Goal: Task Accomplishment & Management: Use online tool/utility

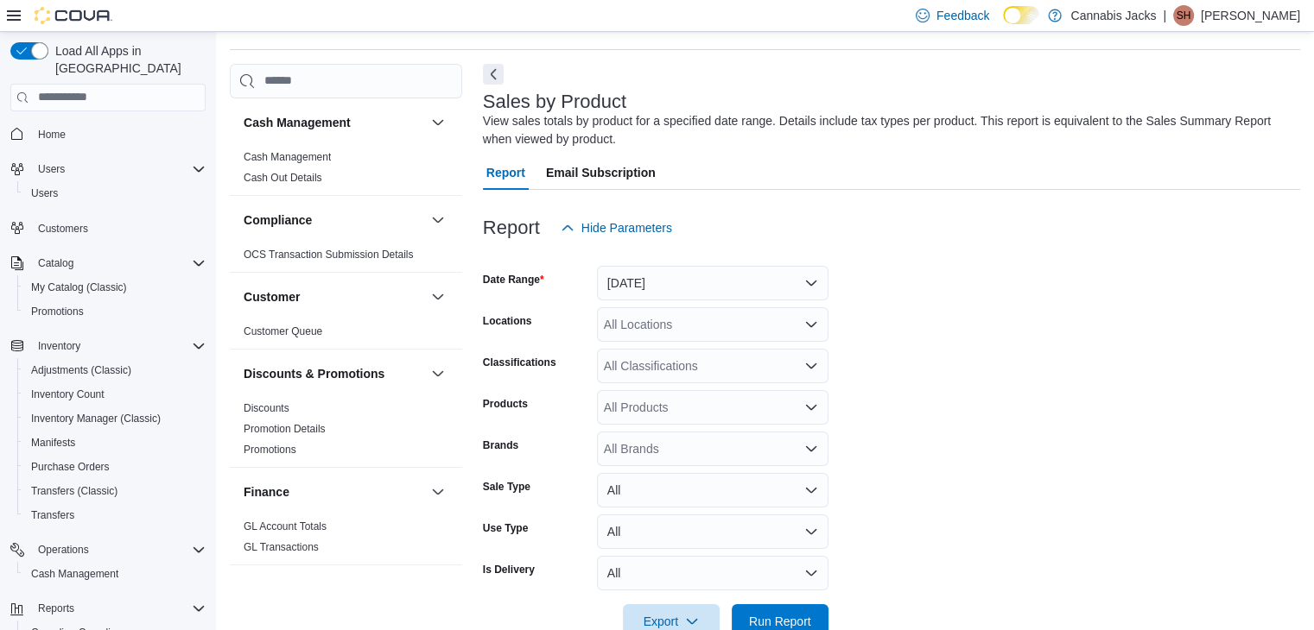
scroll to position [58, 0]
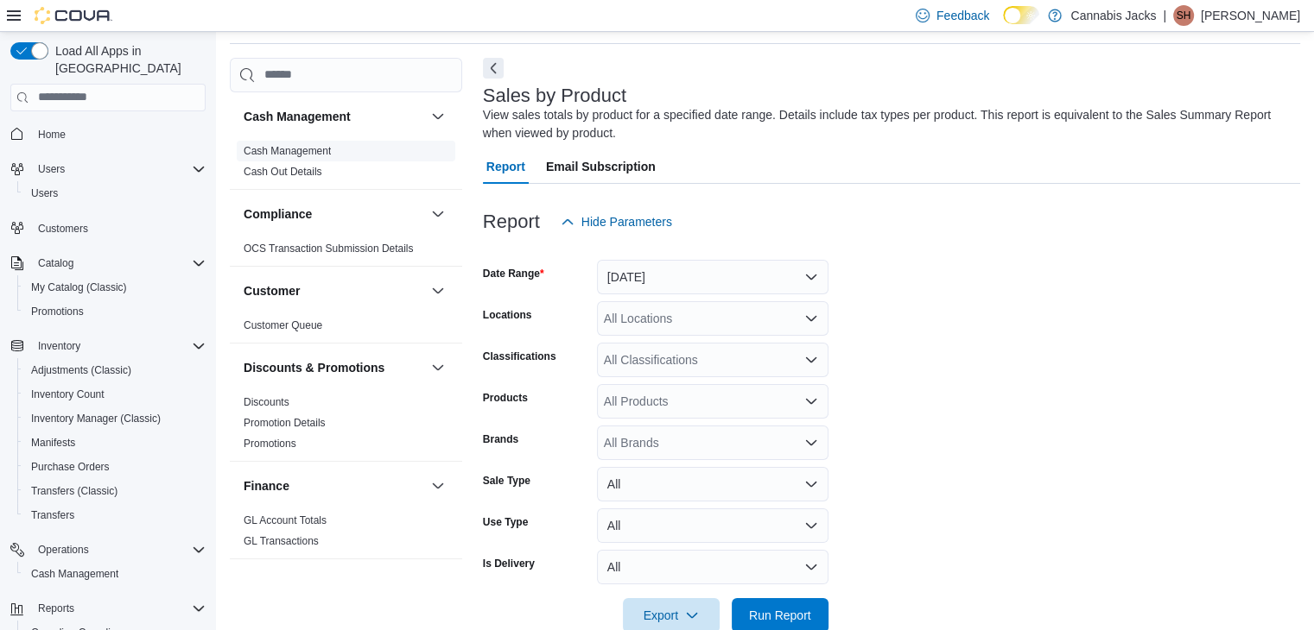
click at [318, 149] on link "Cash Management" at bounding box center [287, 151] width 87 height 12
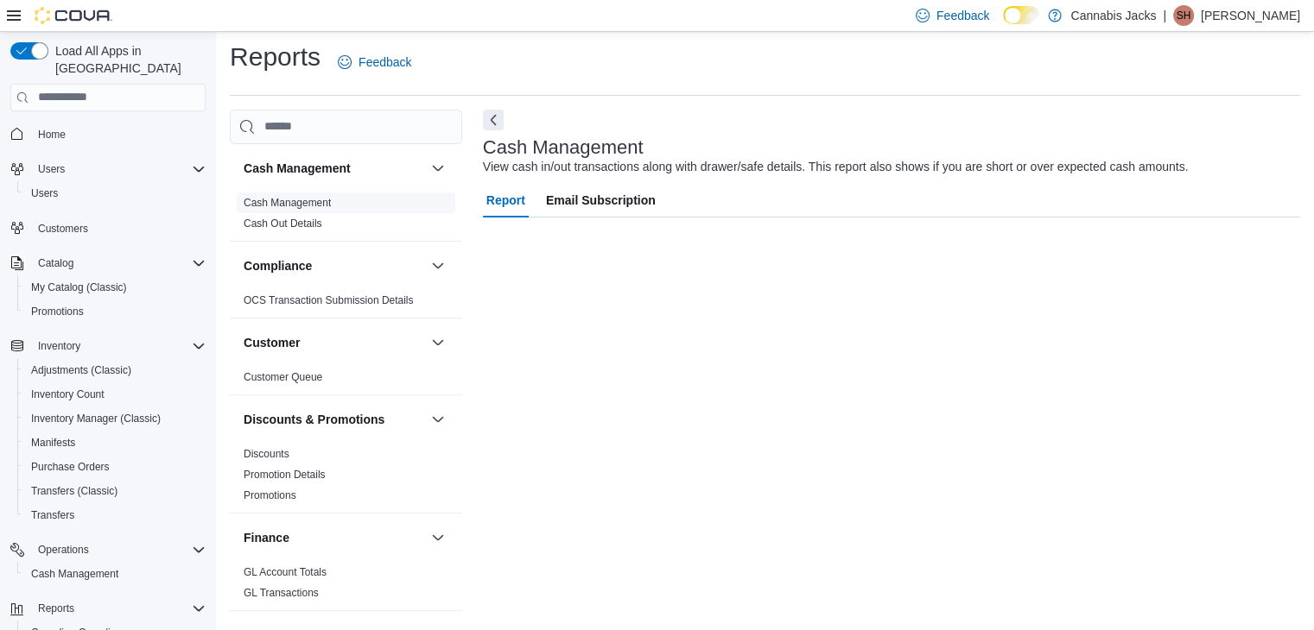
scroll to position [6, 0]
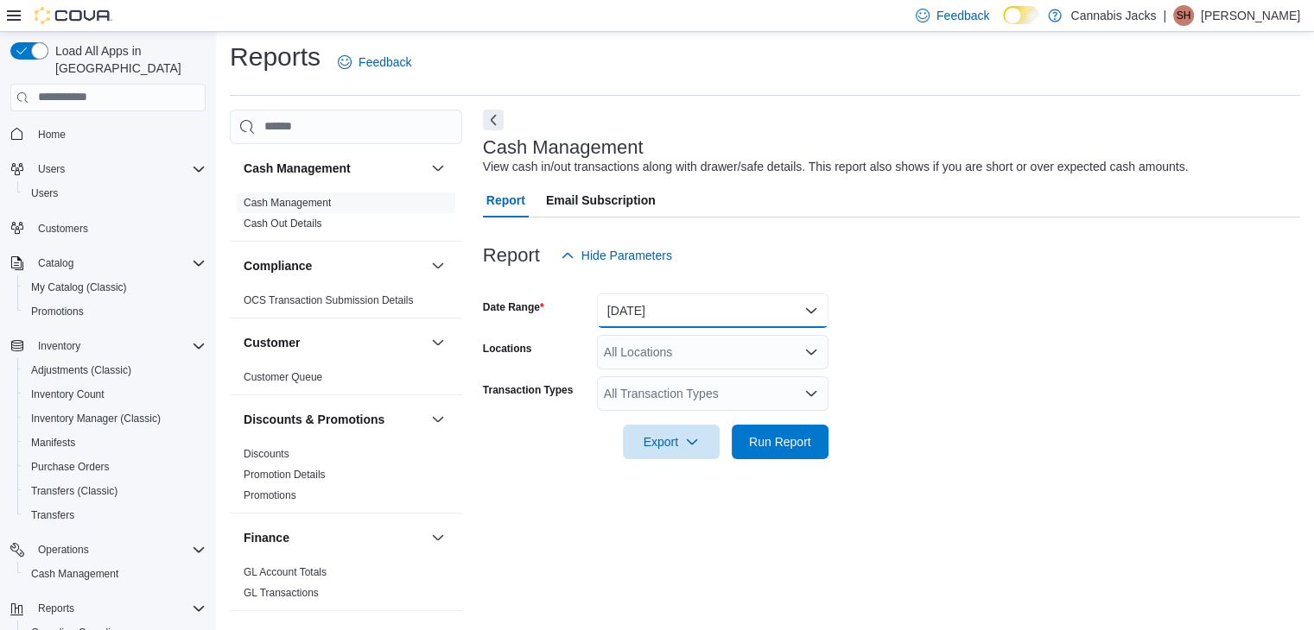
click at [684, 312] on button "[DATE]" at bounding box center [712, 311] width 231 height 35
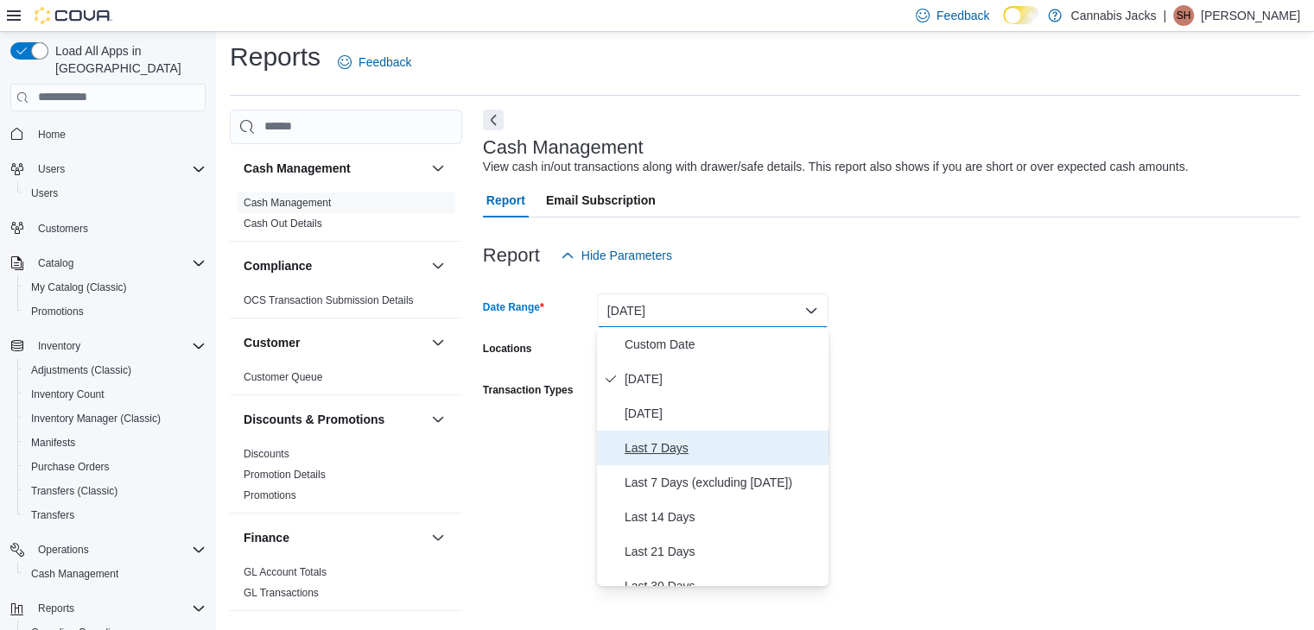
click at [679, 447] on span "Last 7 Days" at bounding box center [722, 448] width 197 height 21
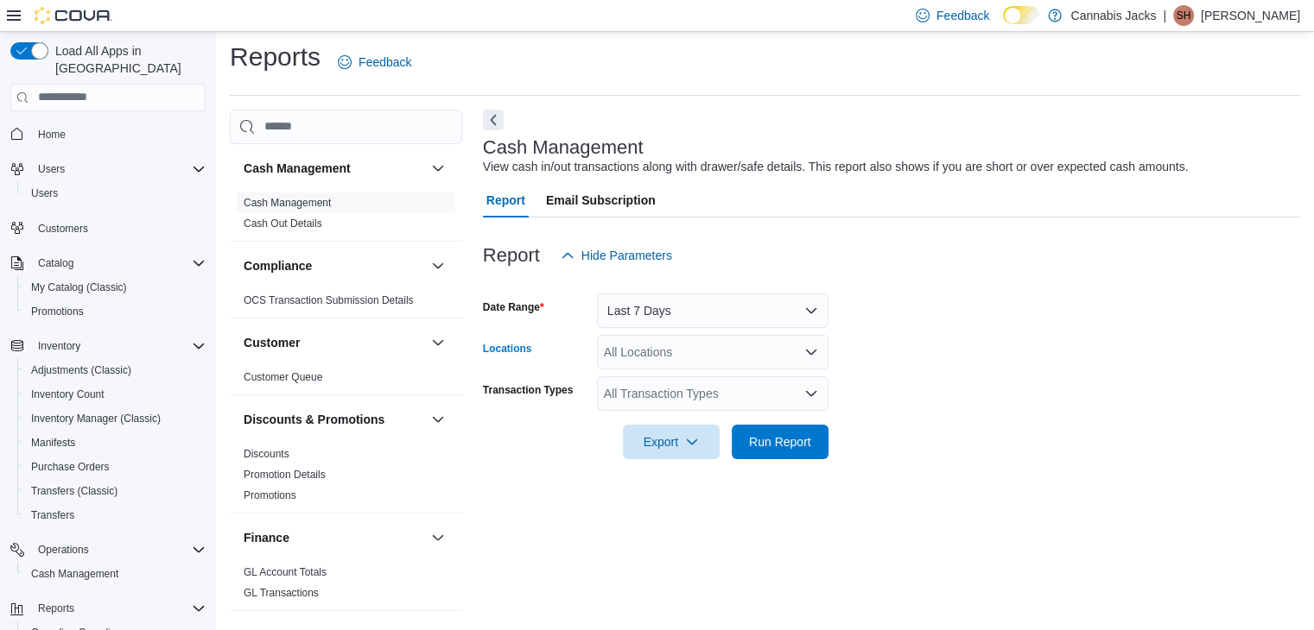
click at [649, 359] on div "All Locations" at bounding box center [712, 352] width 231 height 35
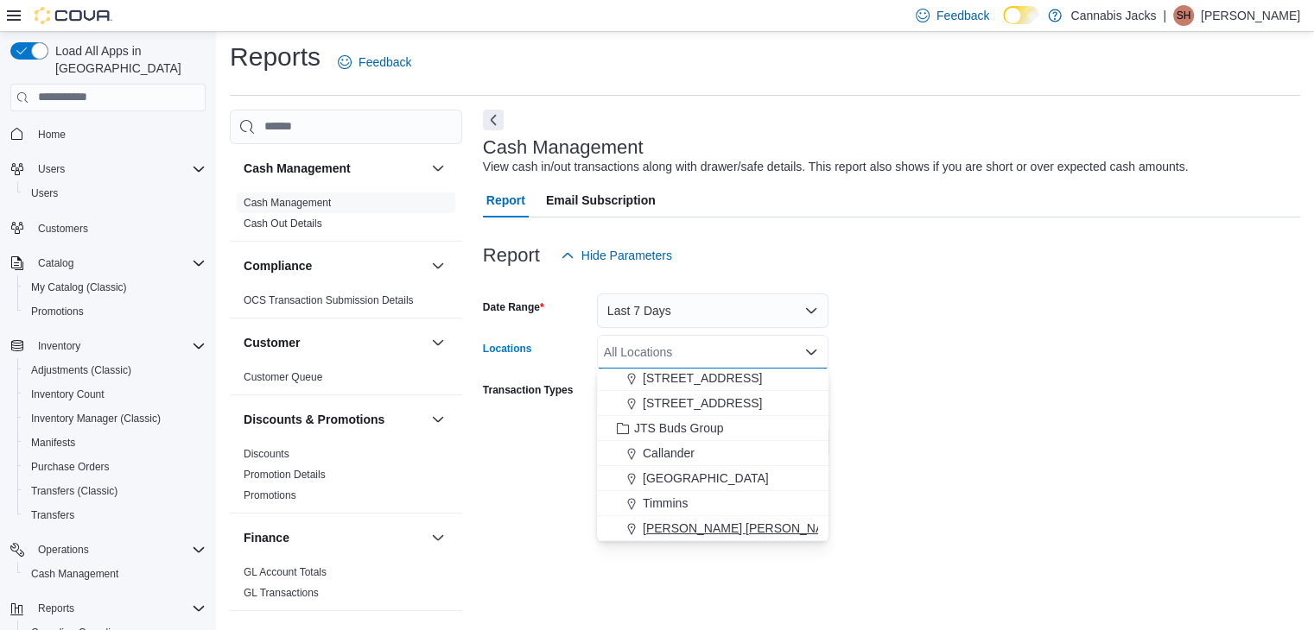
click at [680, 531] on span "[PERSON_NAME] [PERSON_NAME]" at bounding box center [744, 528] width 202 height 17
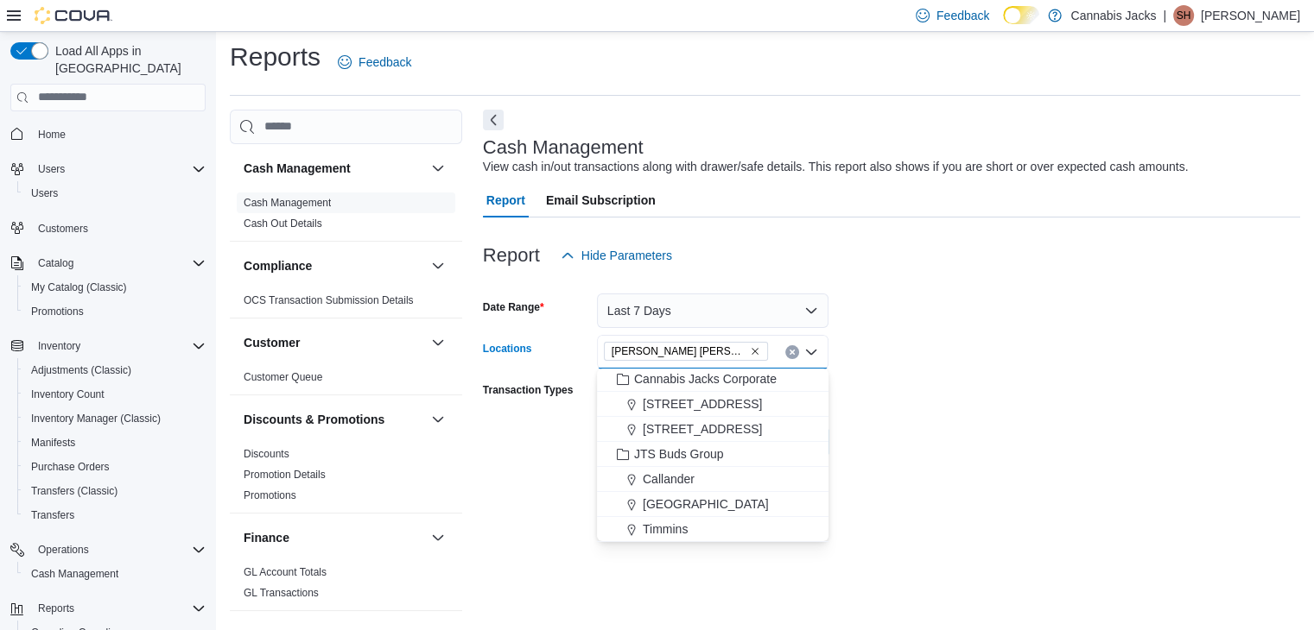
click at [877, 464] on div at bounding box center [891, 469] width 817 height 21
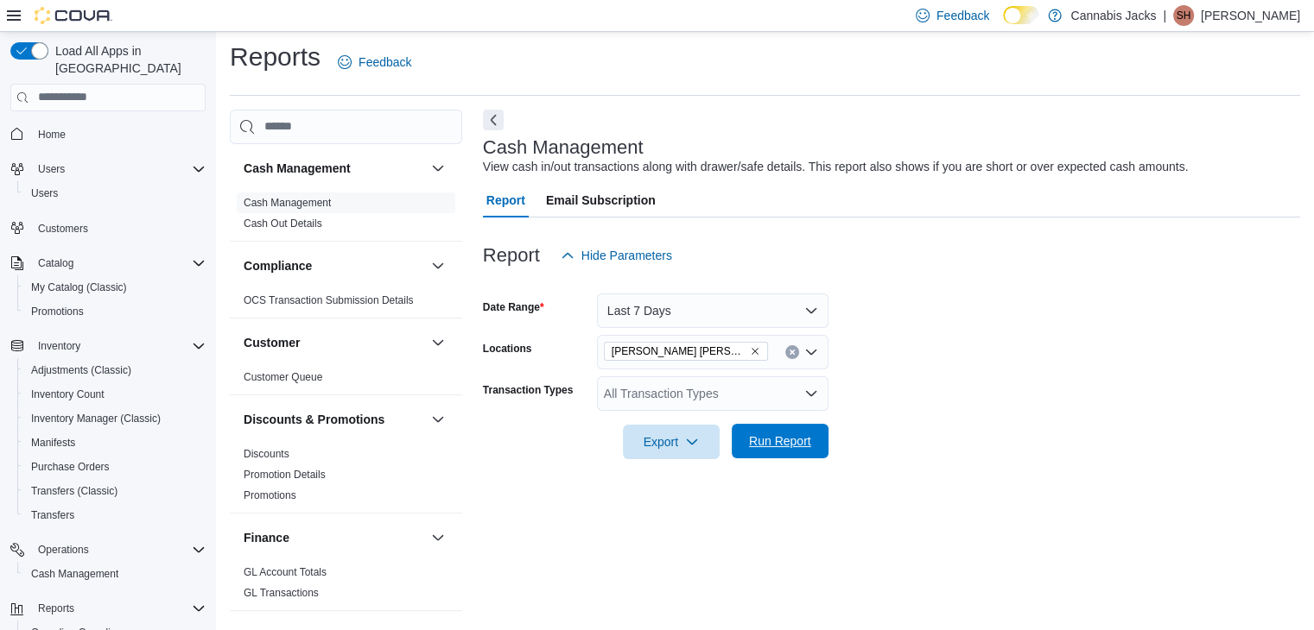
click at [795, 447] on span "Run Report" at bounding box center [780, 441] width 62 height 17
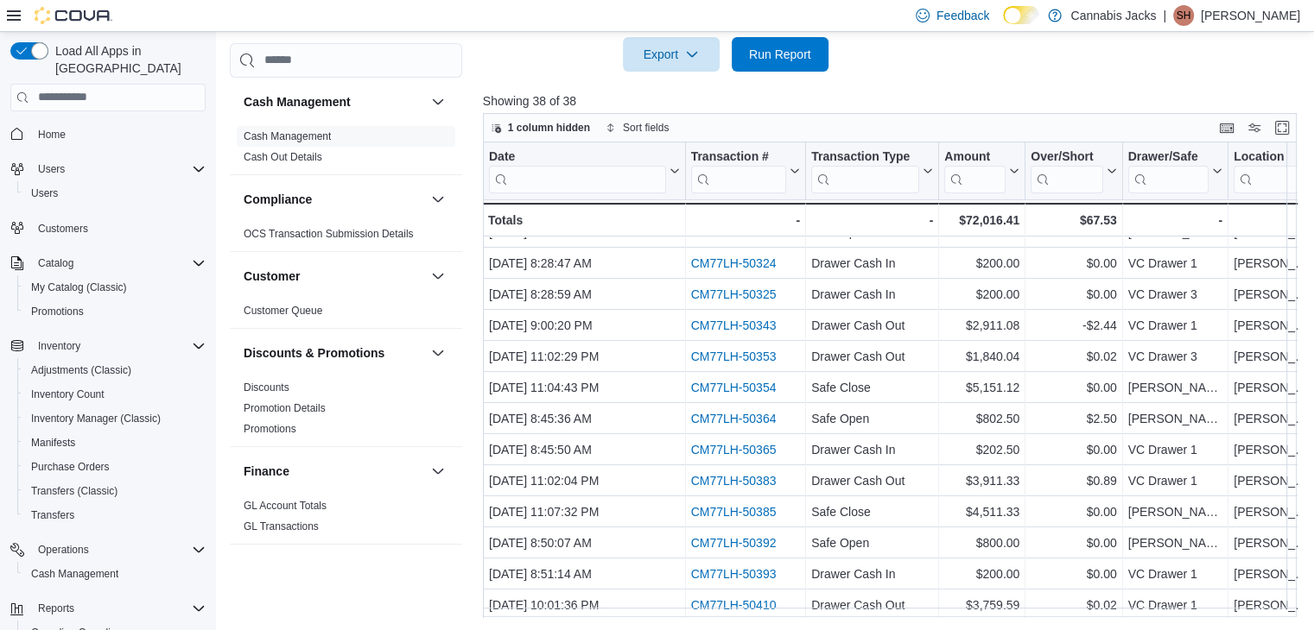
scroll to position [809, 0]
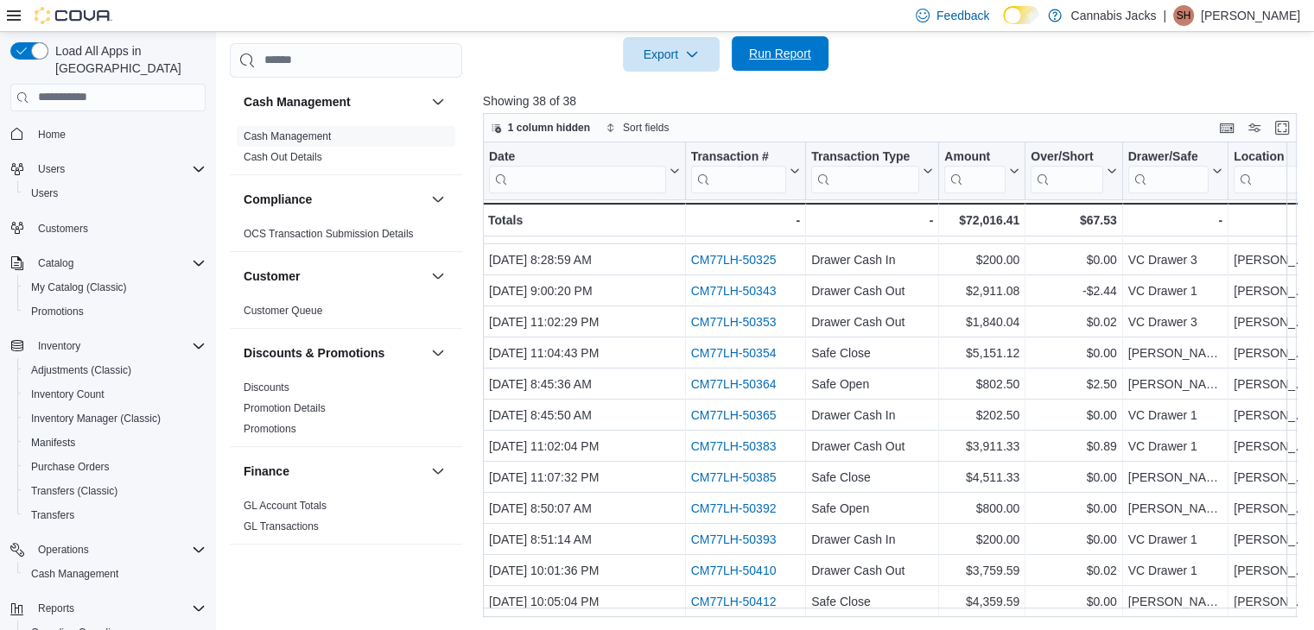
click at [774, 49] on span "Run Report" at bounding box center [780, 53] width 62 height 17
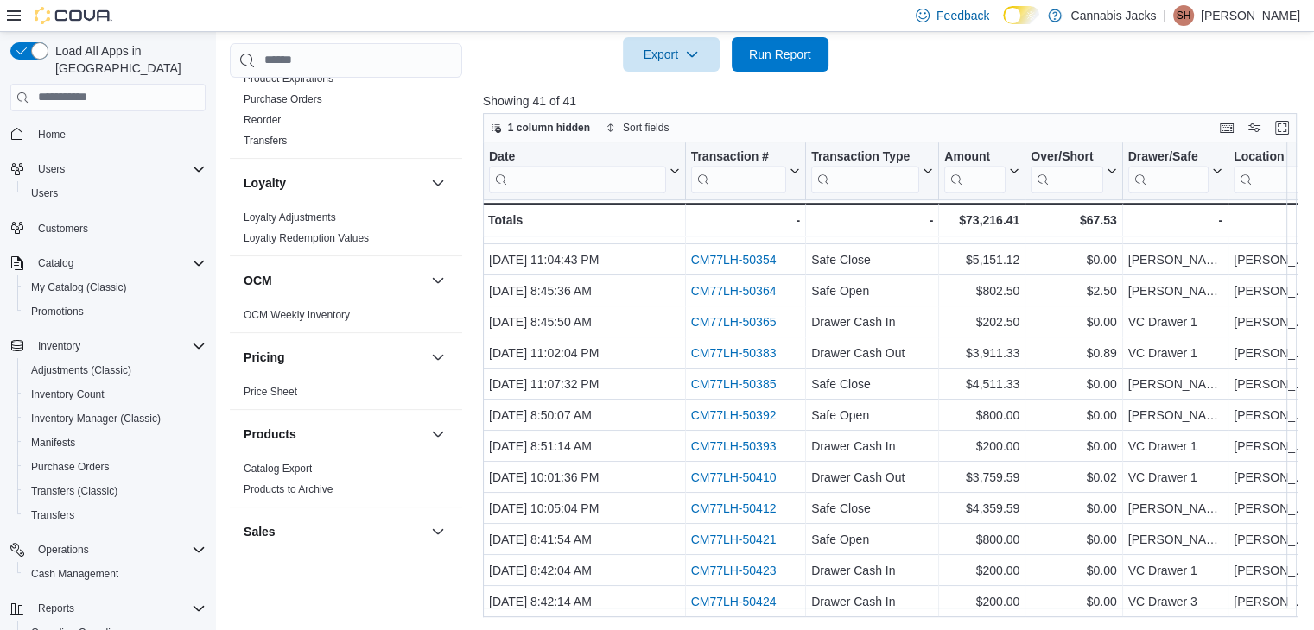
scroll to position [777, 0]
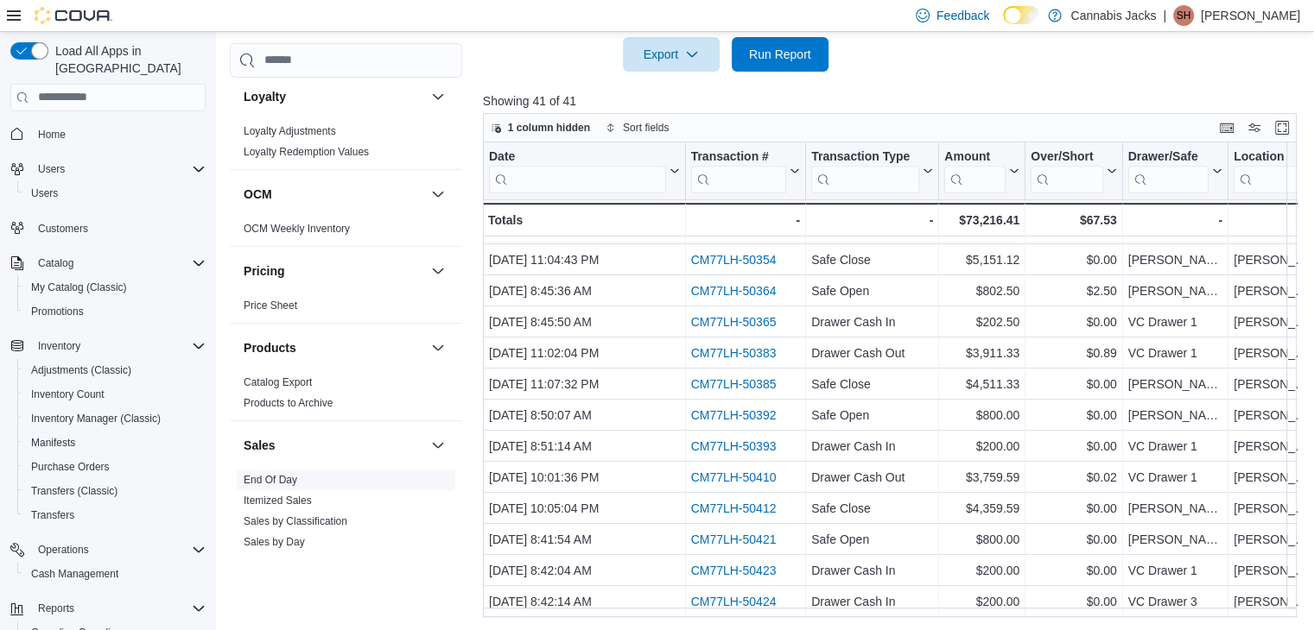
click at [276, 474] on link "End Of Day" at bounding box center [271, 480] width 54 height 12
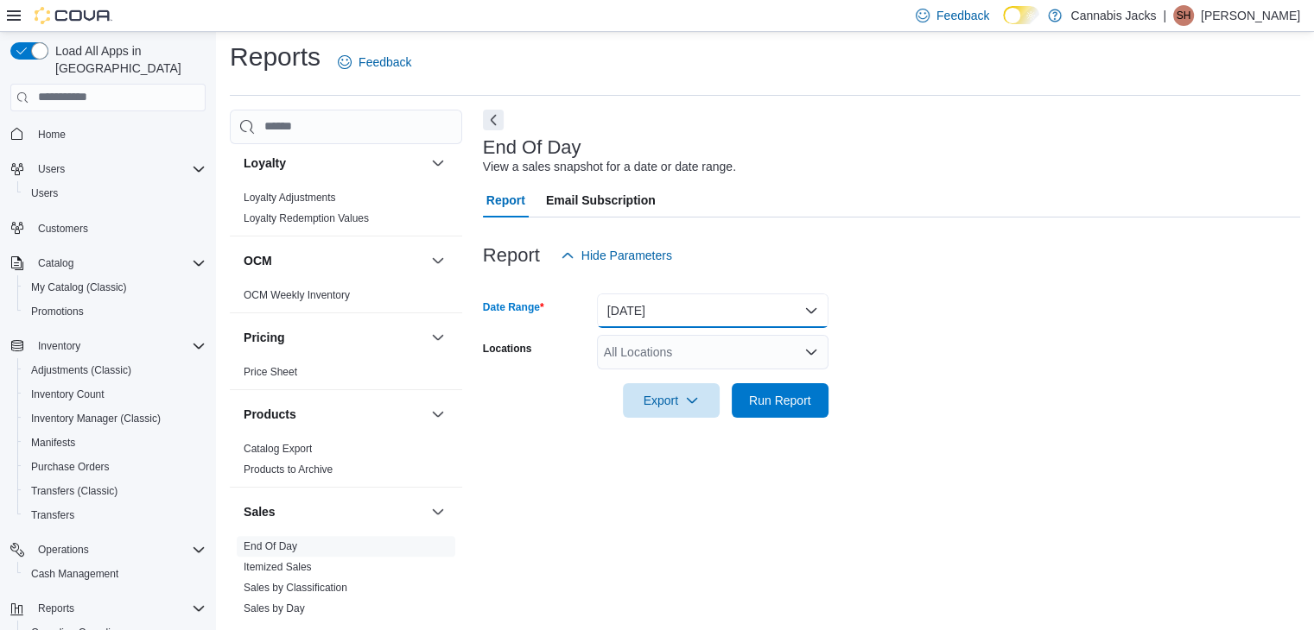
click at [626, 300] on button "[DATE]" at bounding box center [712, 311] width 231 height 35
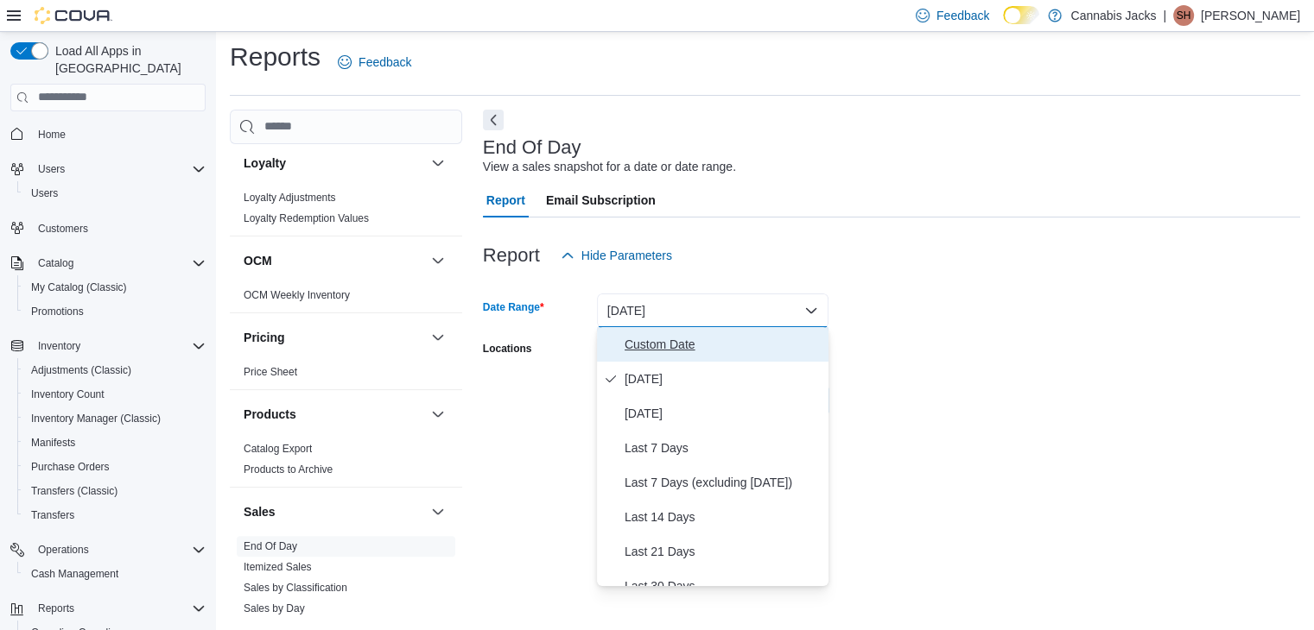
click at [632, 341] on span "Custom Date" at bounding box center [722, 344] width 197 height 21
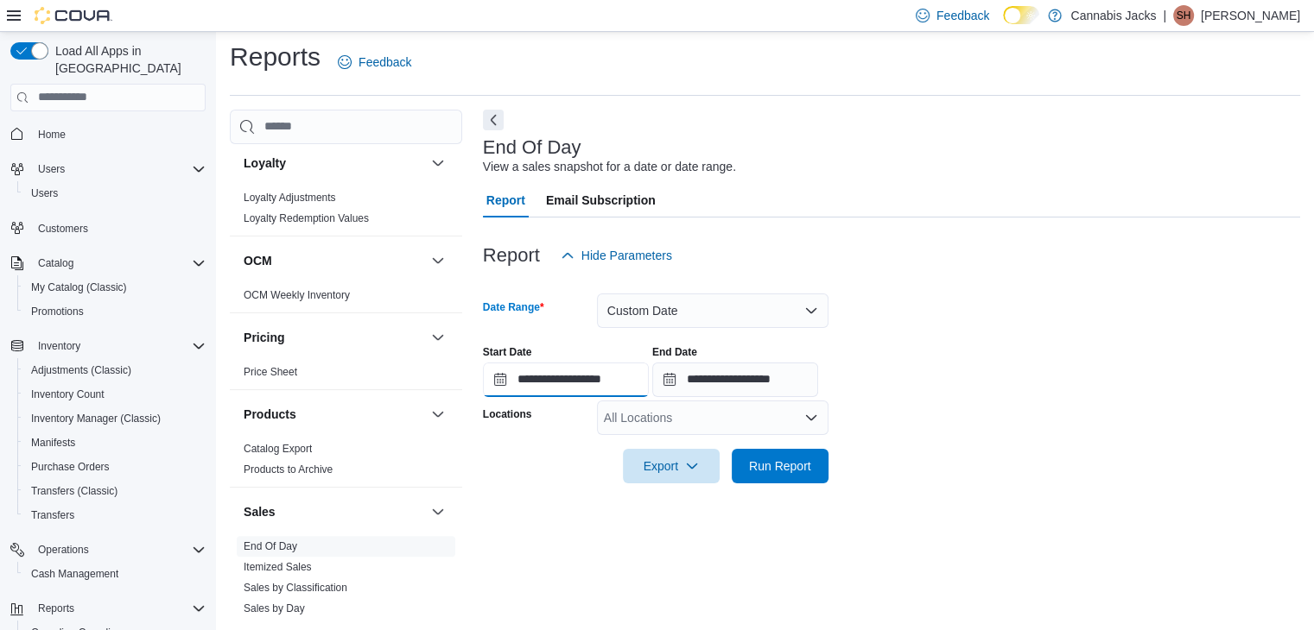
click at [566, 381] on input "**********" at bounding box center [566, 380] width 166 height 35
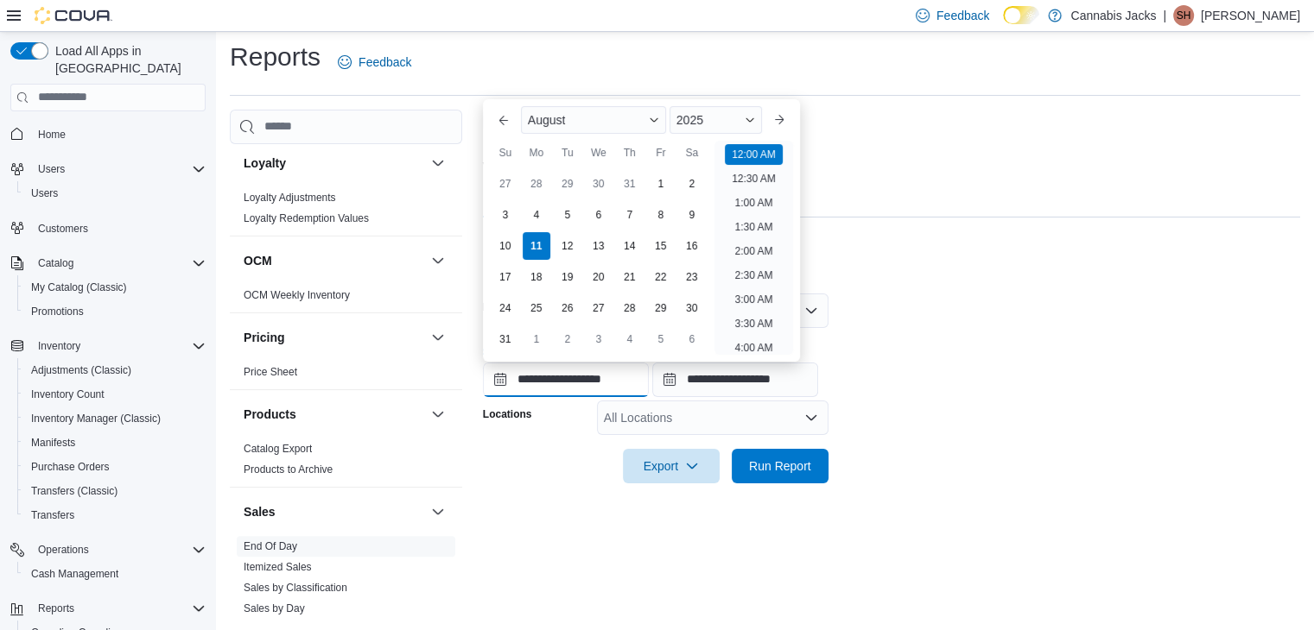
scroll to position [54, 0]
click at [687, 215] on div "9" at bounding box center [691, 215] width 30 height 30
type input "**********"
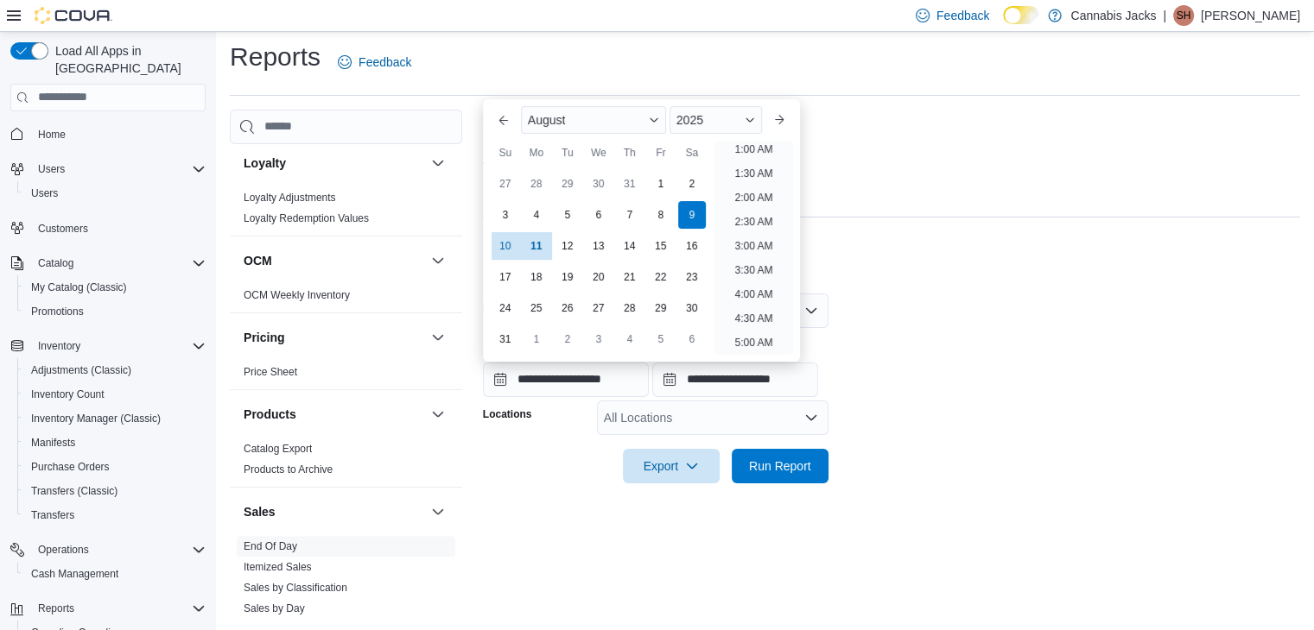
scroll to position [3, 0]
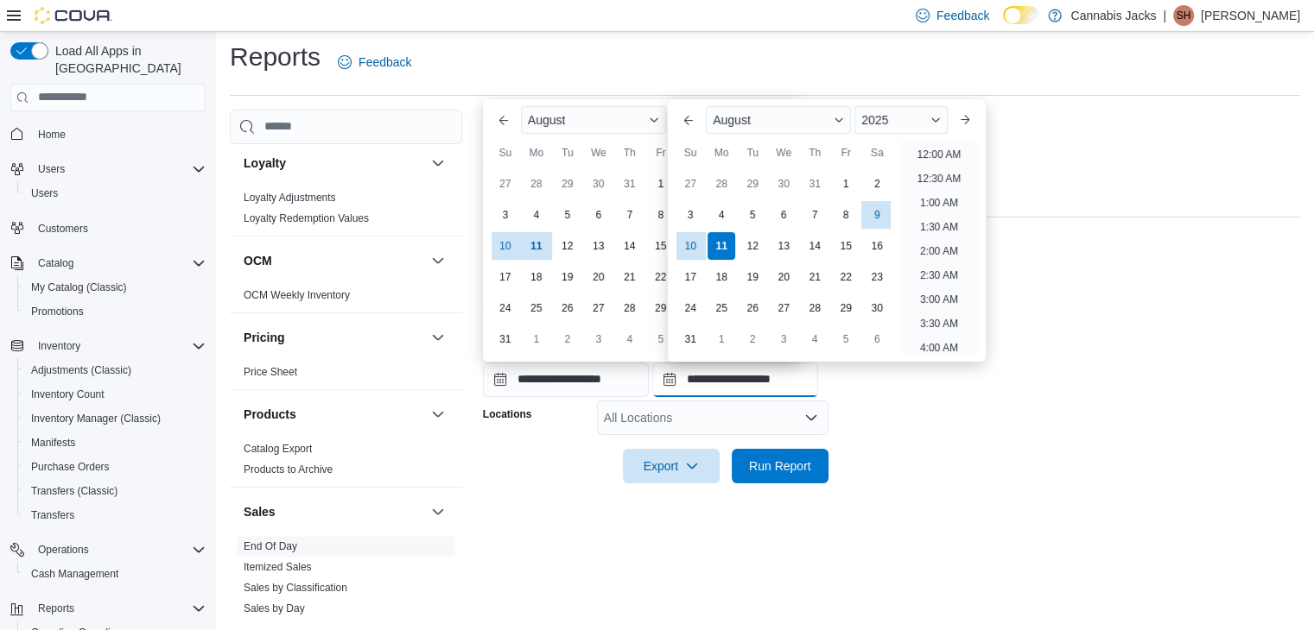
click at [730, 379] on input "**********" at bounding box center [735, 380] width 166 height 35
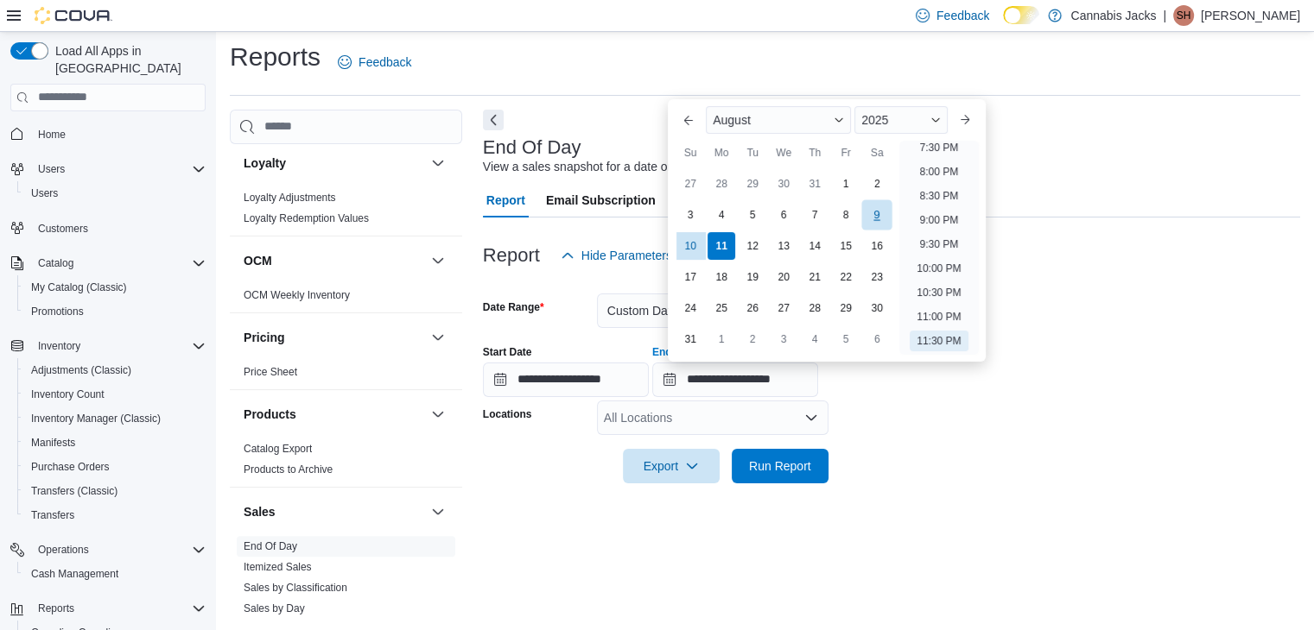
click at [875, 212] on div "9" at bounding box center [877, 215] width 30 height 30
click at [725, 407] on div "All Locations" at bounding box center [712, 418] width 231 height 35
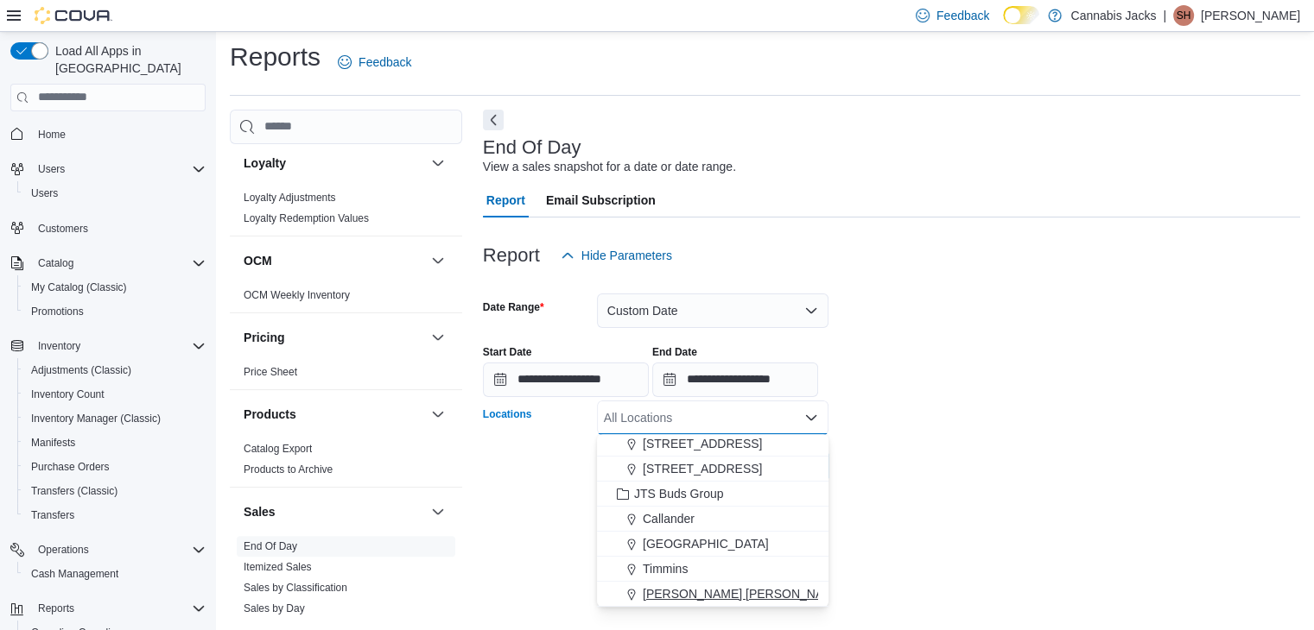
click at [686, 596] on span "[PERSON_NAME] [PERSON_NAME]" at bounding box center [744, 594] width 202 height 17
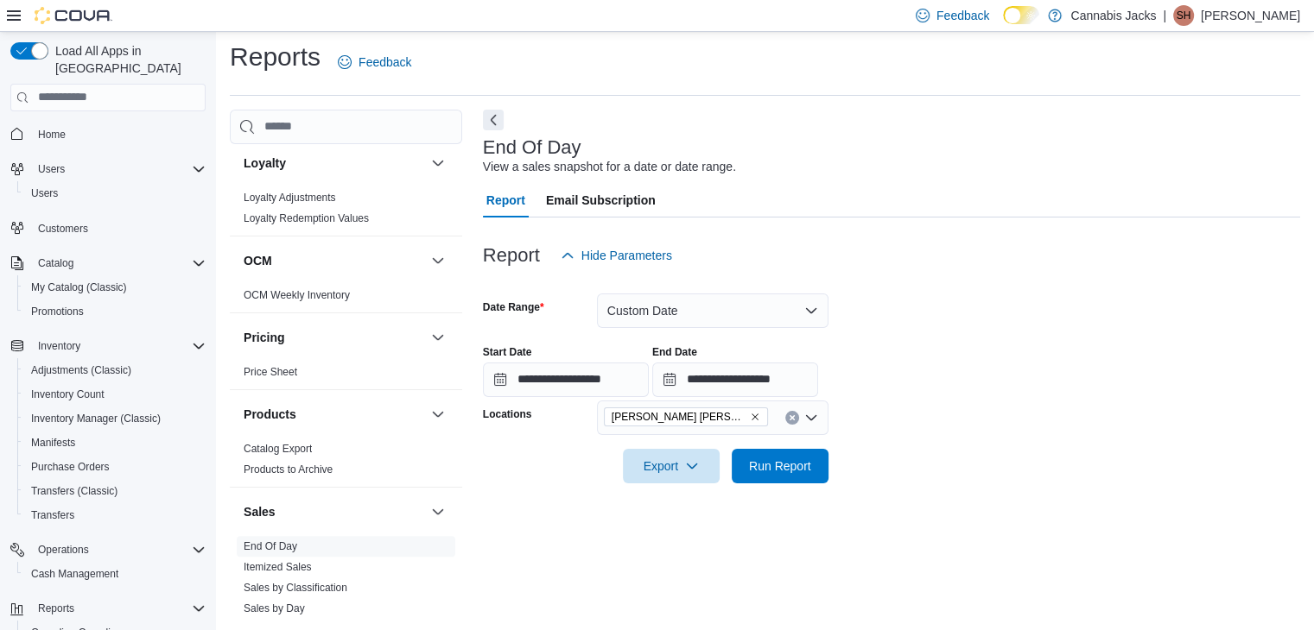
click at [889, 397] on div at bounding box center [891, 398] width 817 height 3
click at [782, 464] on span "Run Report" at bounding box center [780, 465] width 62 height 17
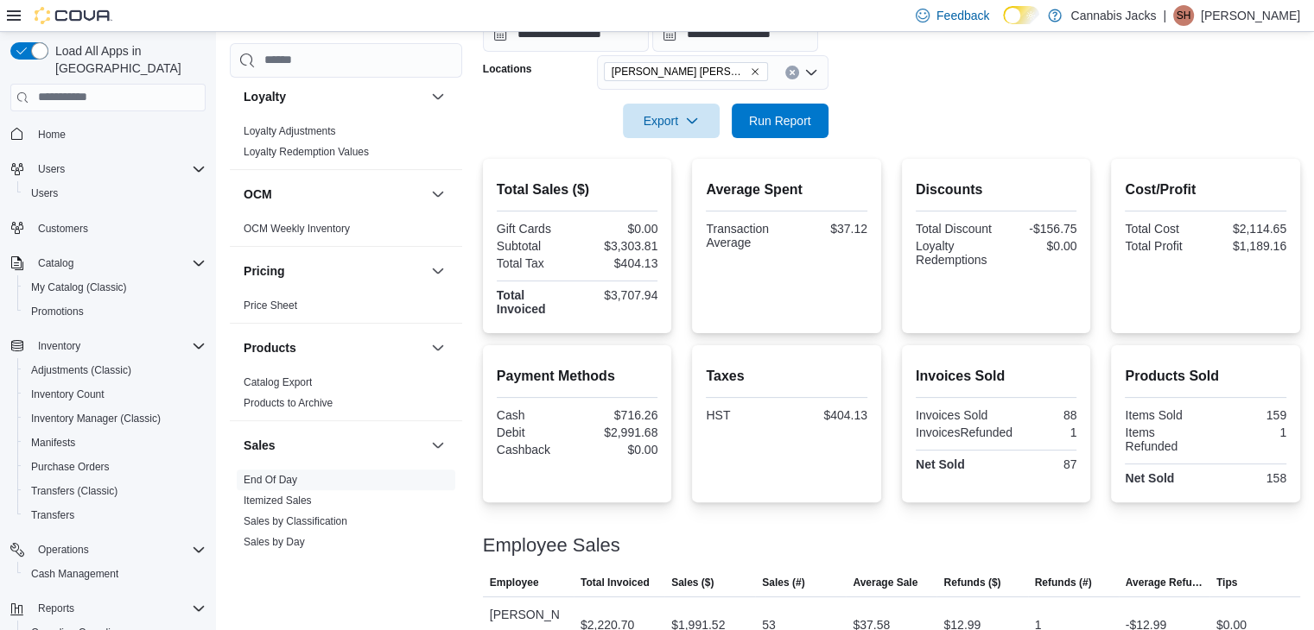
scroll to position [402, 0]
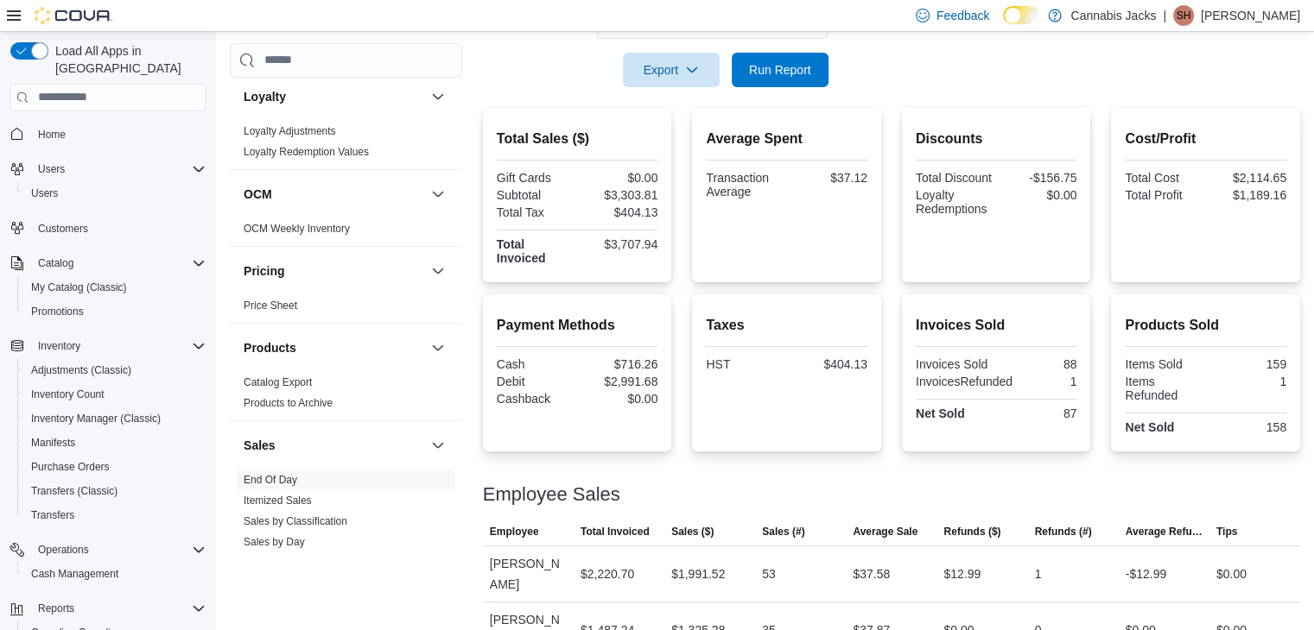
drag, startPoint x: 568, startPoint y: 84, endPoint x: 570, endPoint y: 98, distance: 13.9
click at [568, 84] on div "Export Run Report" at bounding box center [655, 70] width 345 height 35
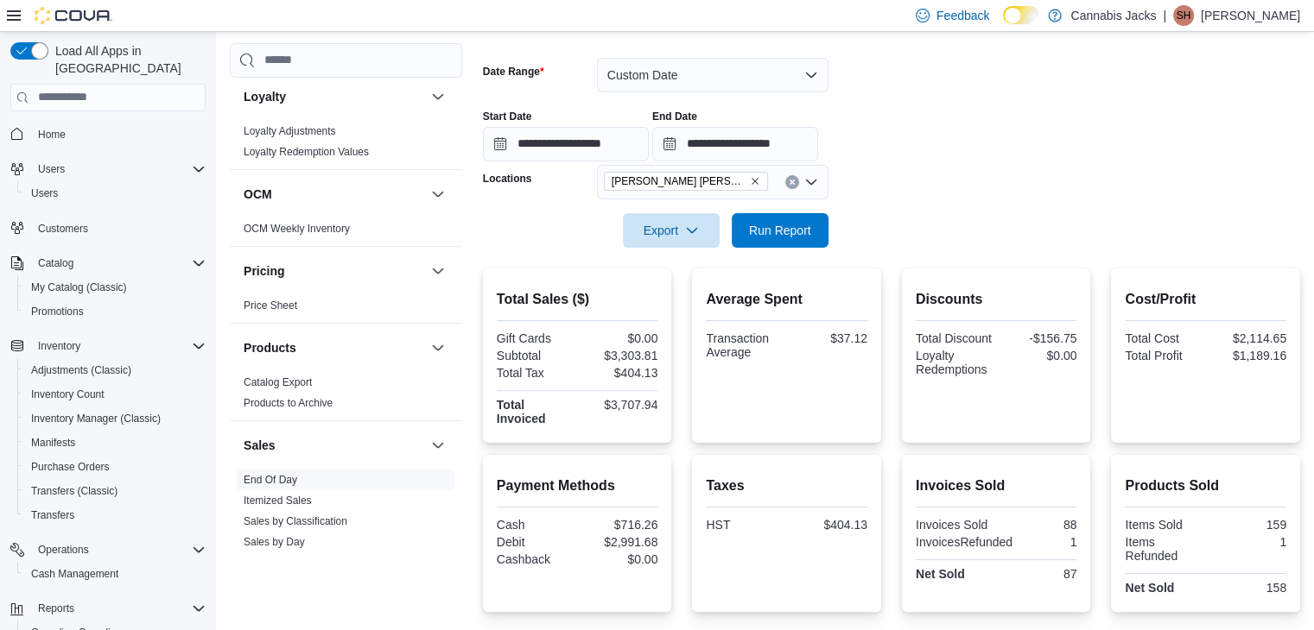
scroll to position [230, 0]
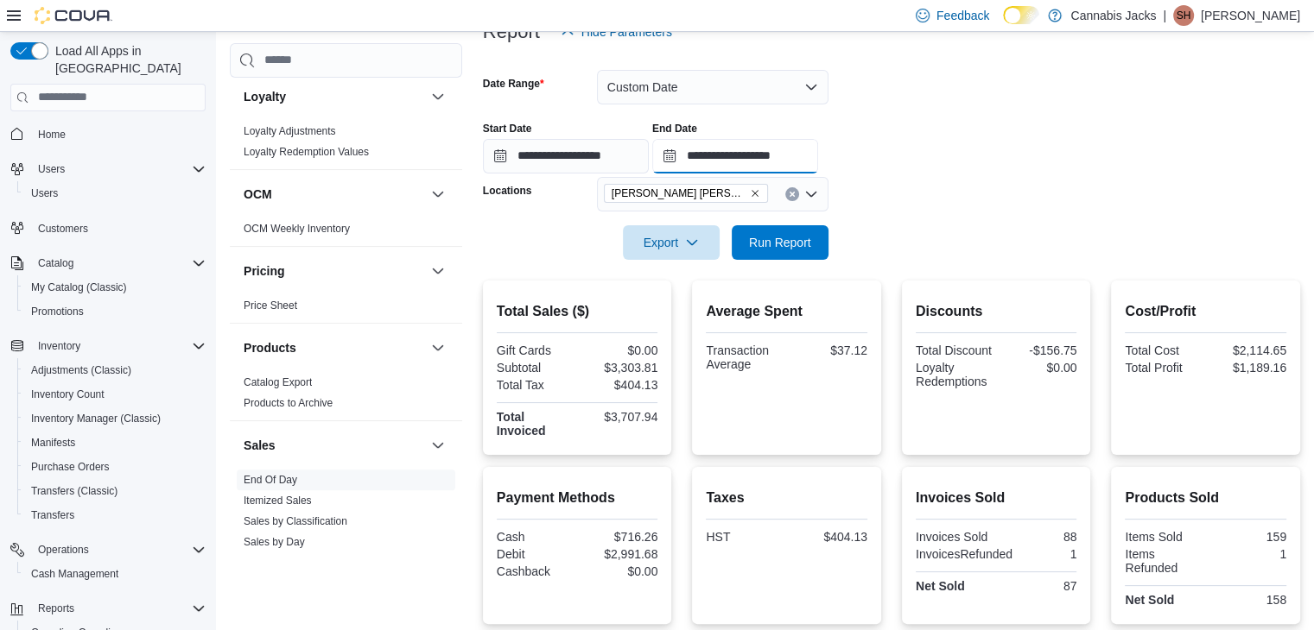
click at [719, 153] on input "**********" at bounding box center [735, 156] width 166 height 35
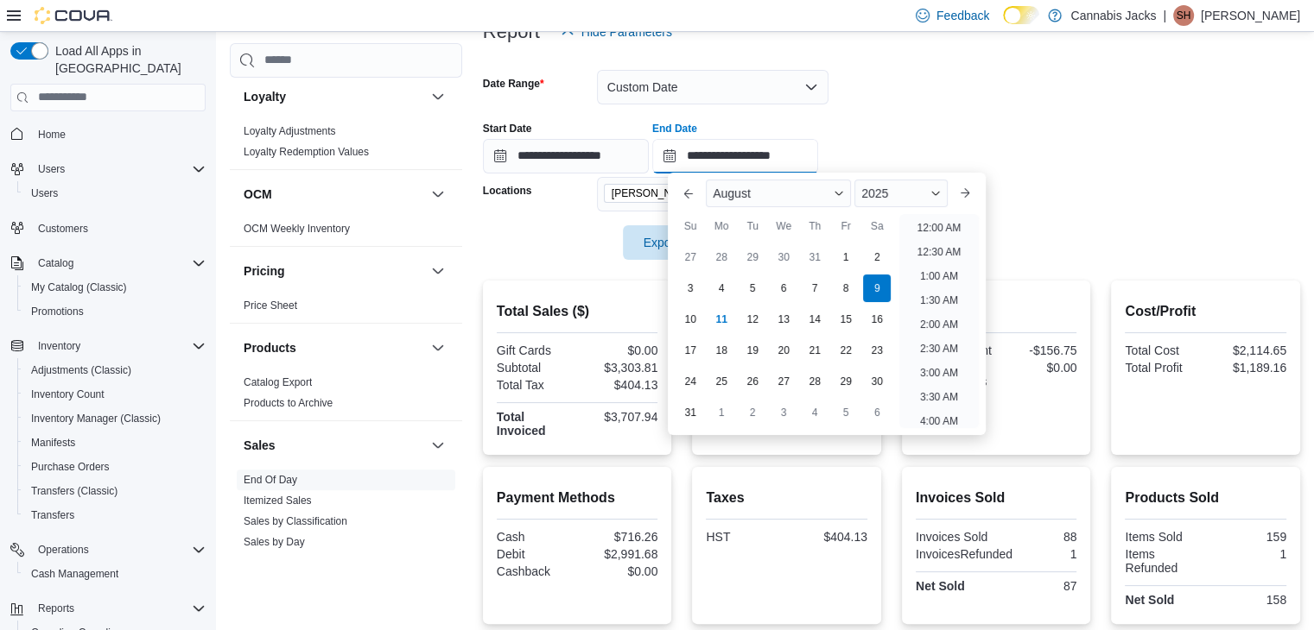
scroll to position [950, 0]
click at [691, 320] on div "10" at bounding box center [690, 320] width 30 height 30
type input "**********"
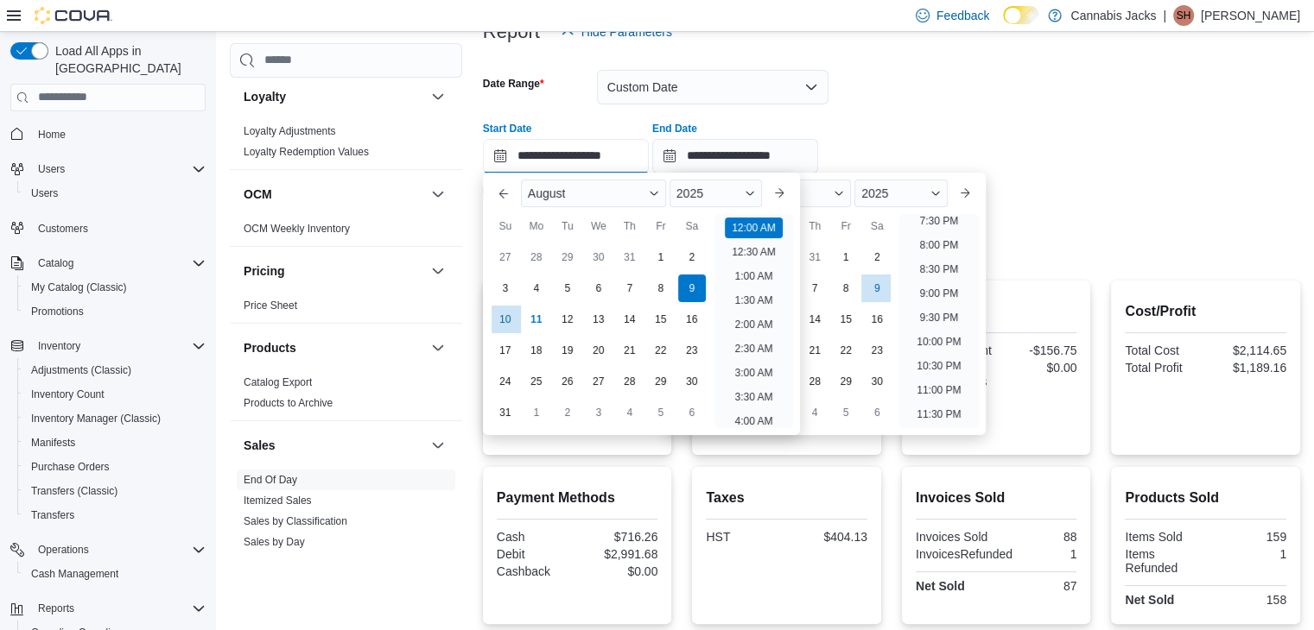
click at [545, 149] on input "**********" at bounding box center [566, 156] width 166 height 35
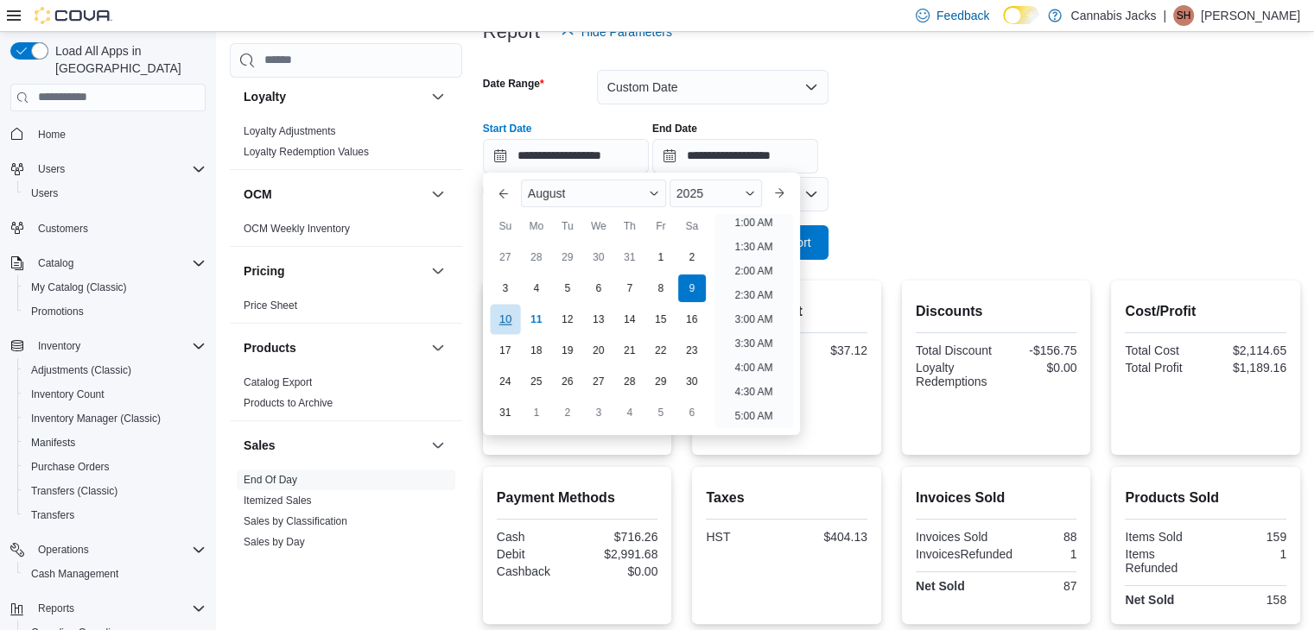
click at [504, 319] on div "10" at bounding box center [505, 320] width 30 height 30
type input "**********"
click at [926, 214] on div at bounding box center [891, 219] width 817 height 14
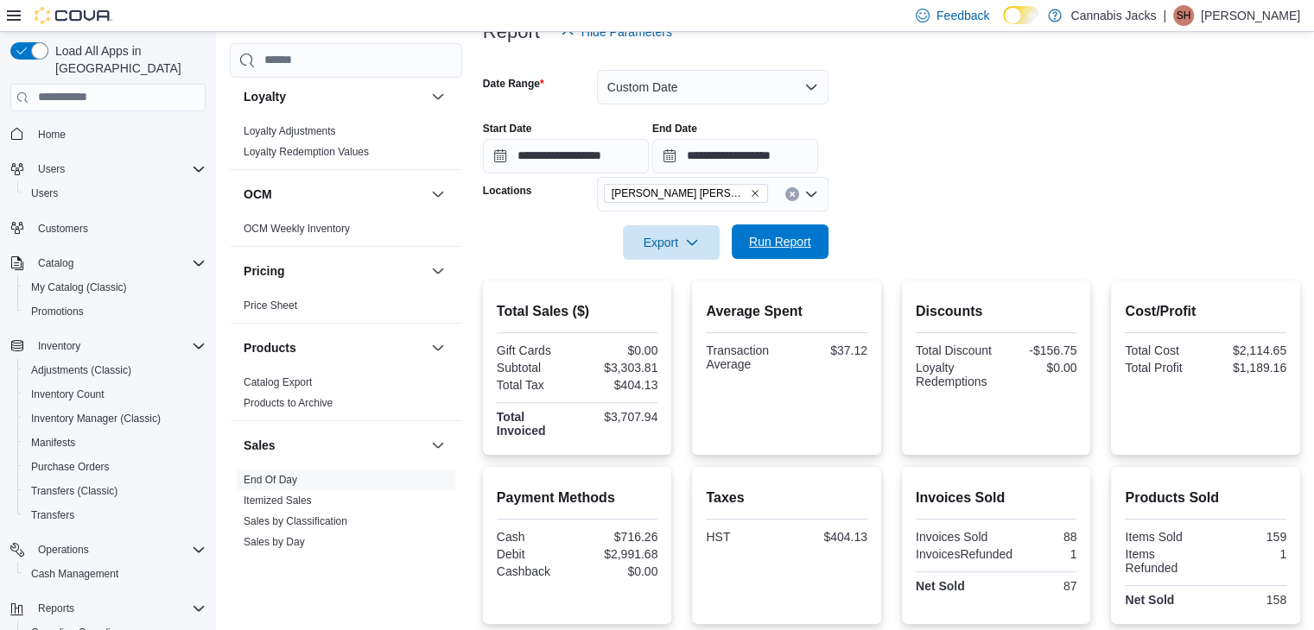
click at [776, 243] on span "Run Report" at bounding box center [780, 241] width 62 height 17
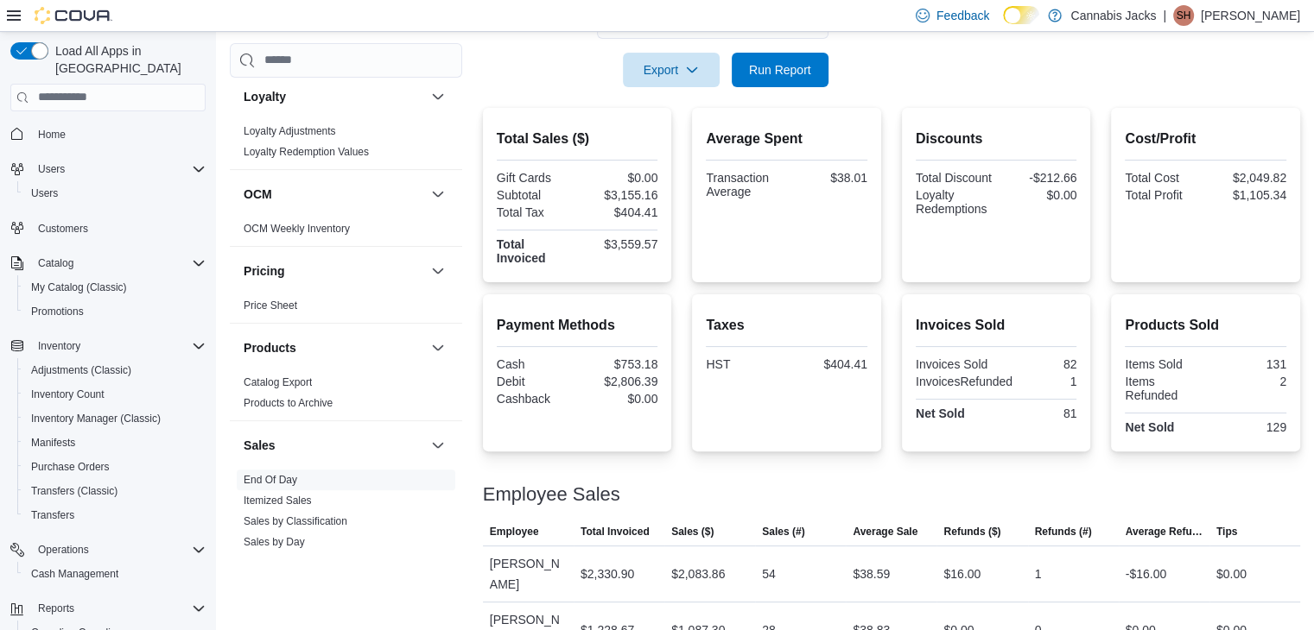
scroll to position [423, 0]
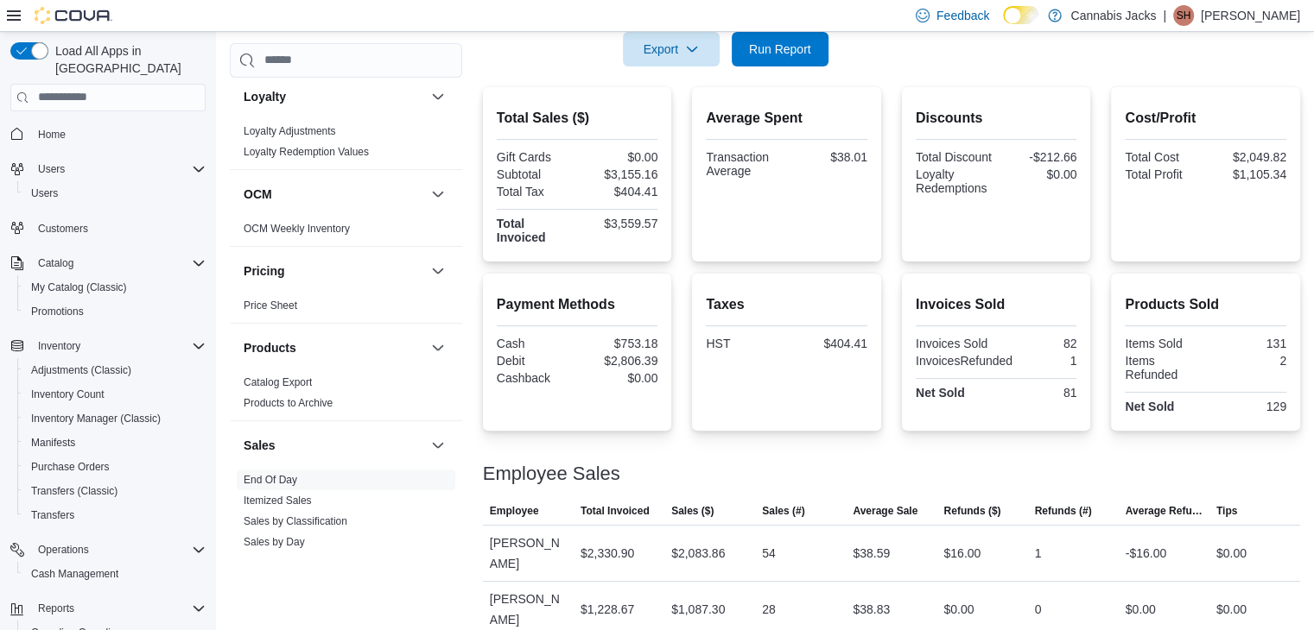
click at [511, 79] on div at bounding box center [891, 77] width 817 height 21
